Goal: Task Accomplishment & Management: Use online tool/utility

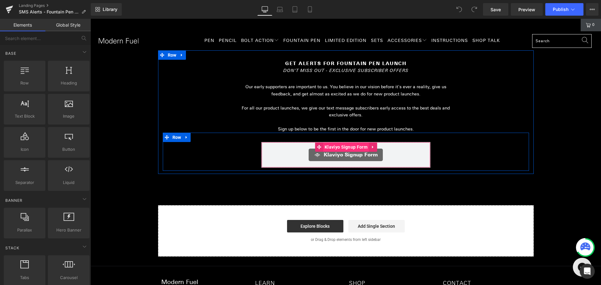
click at [339, 147] on span "Klaviyo Signup Form" at bounding box center [346, 146] width 46 height 9
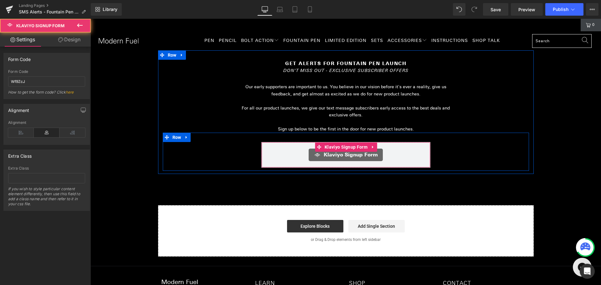
click at [282, 150] on div "Klaviyo Signup Form" at bounding box center [346, 155] width 156 height 13
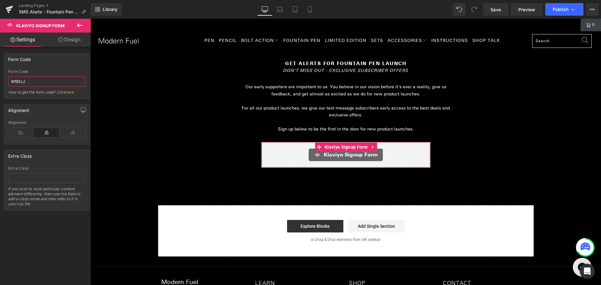
click at [56, 85] on input "Wf9ZcJ" at bounding box center [46, 81] width 77 height 10
click at [39, 81] on input "Wf9ZcJ" at bounding box center [46, 81] width 77 height 10
click at [46, 78] on input "Wf9ZcJ" at bounding box center [46, 81] width 77 height 10
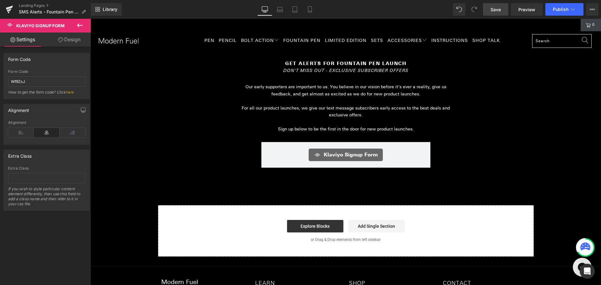
click at [501, 7] on span "Save" at bounding box center [495, 9] width 10 height 7
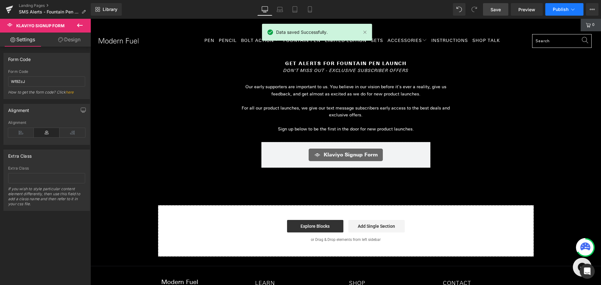
click at [554, 8] on span "Publish" at bounding box center [561, 9] width 16 height 5
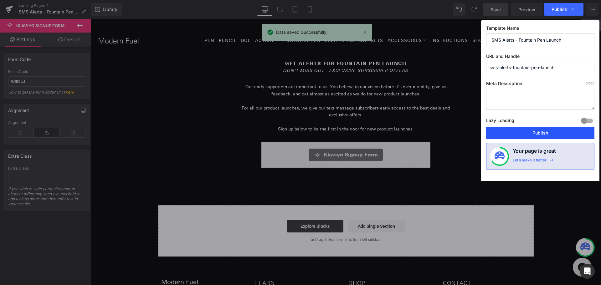
click at [521, 133] on button "Publish" at bounding box center [540, 133] width 108 height 13
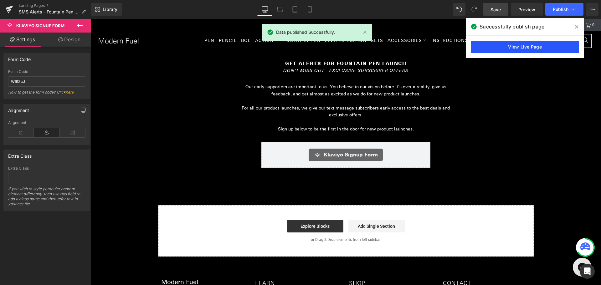
click at [552, 45] on link "View Live Page" at bounding box center [525, 47] width 108 height 13
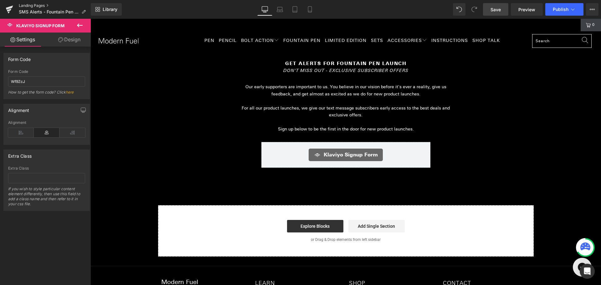
click at [29, 3] on link "Landing Pages" at bounding box center [55, 5] width 72 height 5
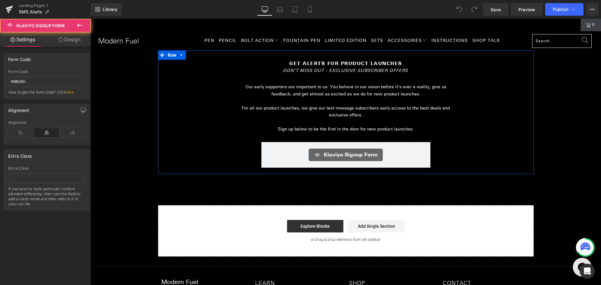
click at [262, 149] on div "Klaviyo Signup Form Klaviyo Signup Form" at bounding box center [345, 155] width 169 height 26
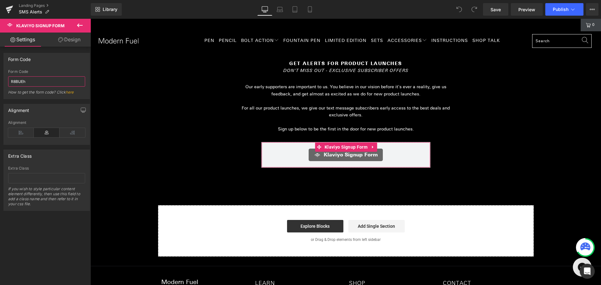
click at [40, 80] on input "R8BUEh" at bounding box center [46, 81] width 77 height 10
click at [504, 10] on link "Save" at bounding box center [495, 9] width 25 height 13
click at [565, 9] on span "Publish" at bounding box center [561, 9] width 16 height 5
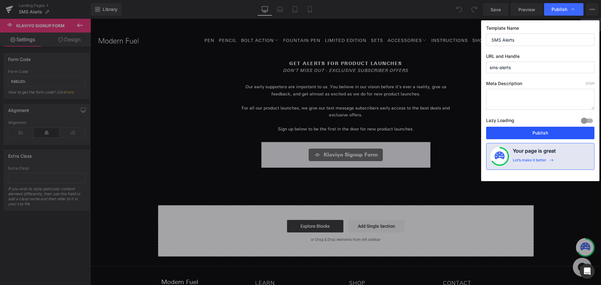
click at [526, 130] on button "Publish" at bounding box center [540, 133] width 108 height 13
